Goal: Find specific page/section: Find specific page/section

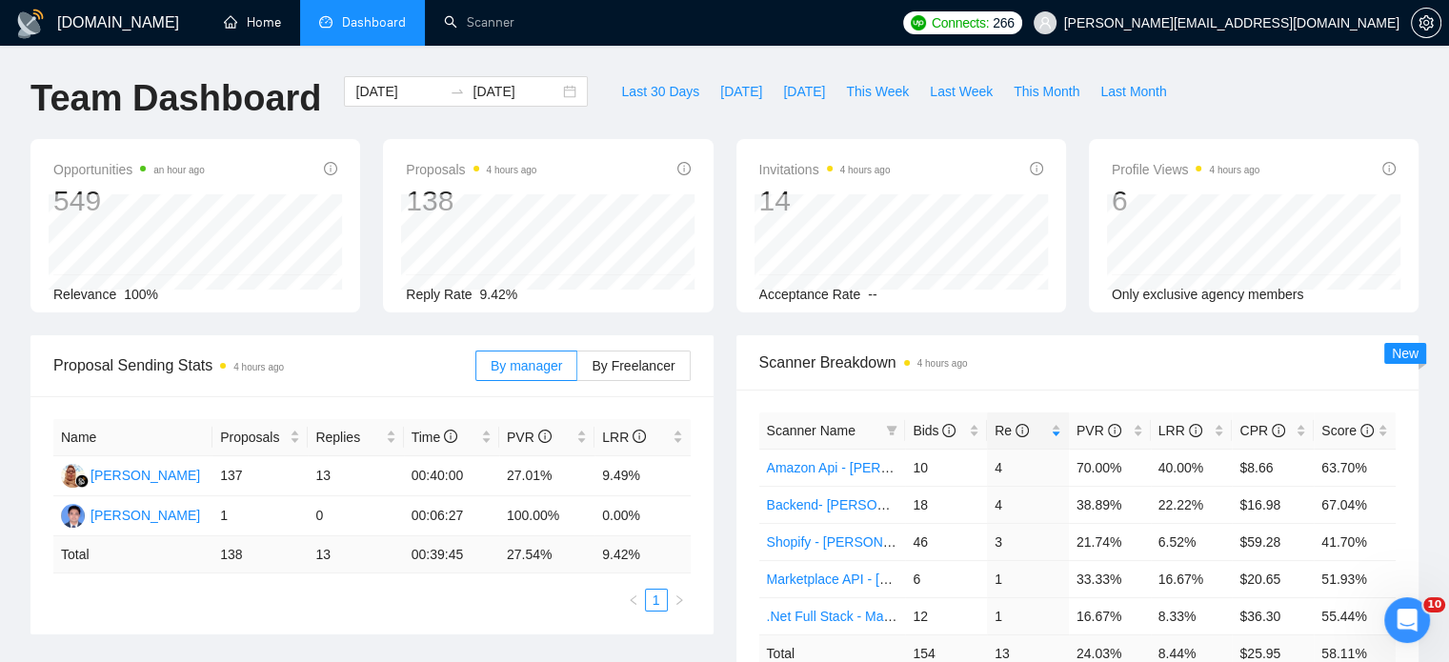
drag, startPoint x: 247, startPoint y: 26, endPoint x: 269, endPoint y: 84, distance: 62.1
click at [247, 26] on link "Home" at bounding box center [252, 22] width 57 height 16
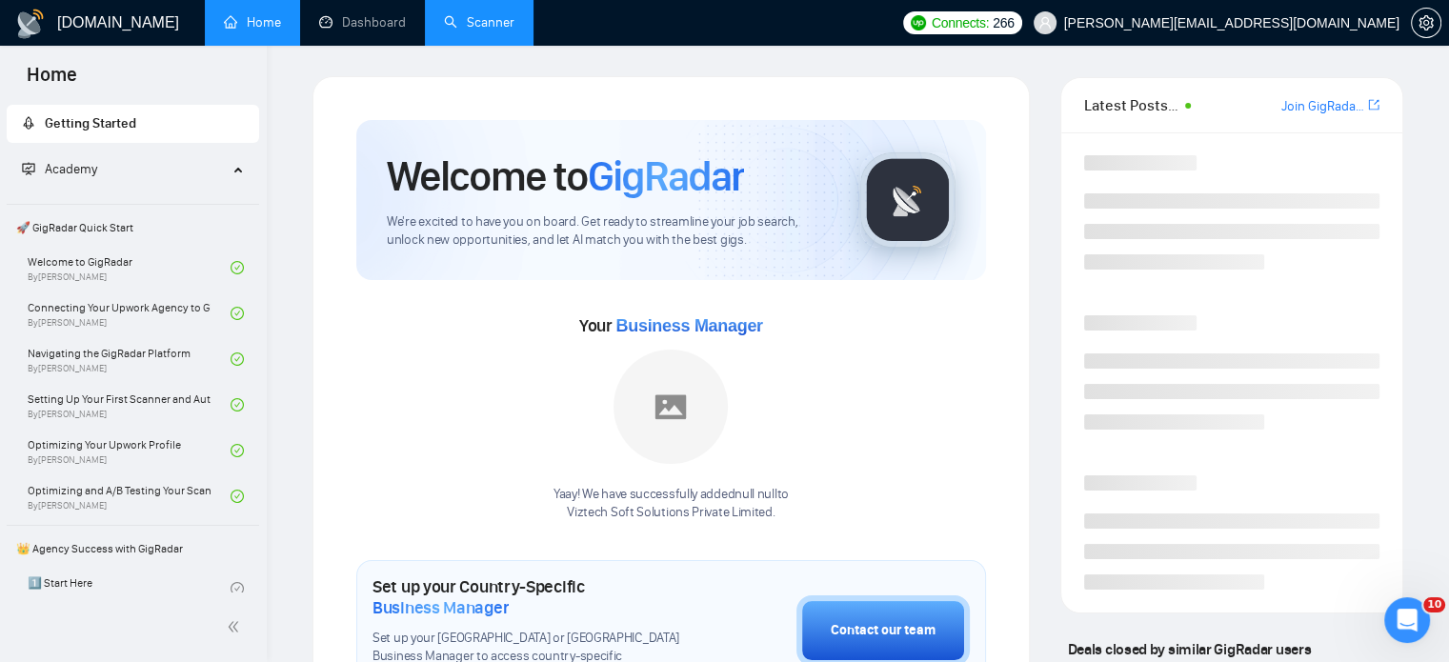
click at [473, 18] on link "Scanner" at bounding box center [479, 22] width 71 height 16
